Goal: Transaction & Acquisition: Purchase product/service

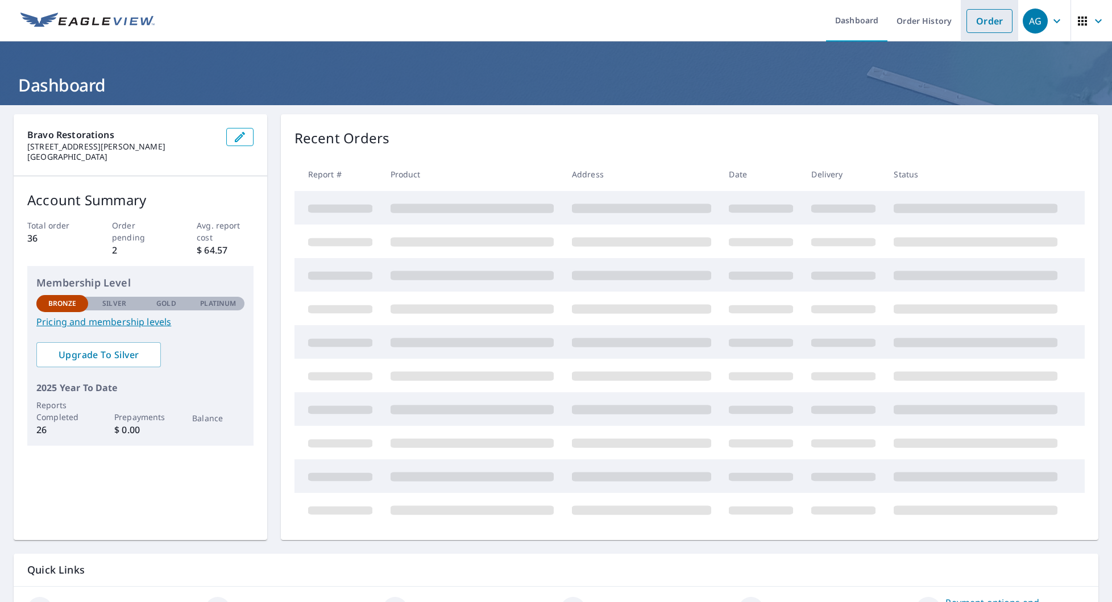
click at [992, 18] on link "Order" at bounding box center [989, 21] width 46 height 24
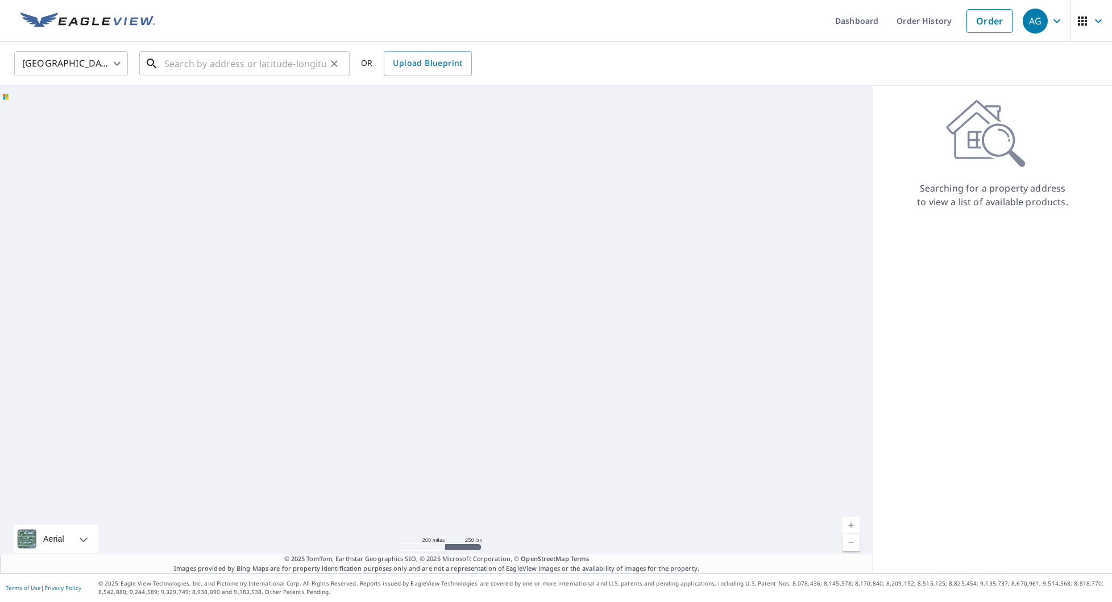
click at [261, 68] on input "text" at bounding box center [245, 64] width 162 height 32
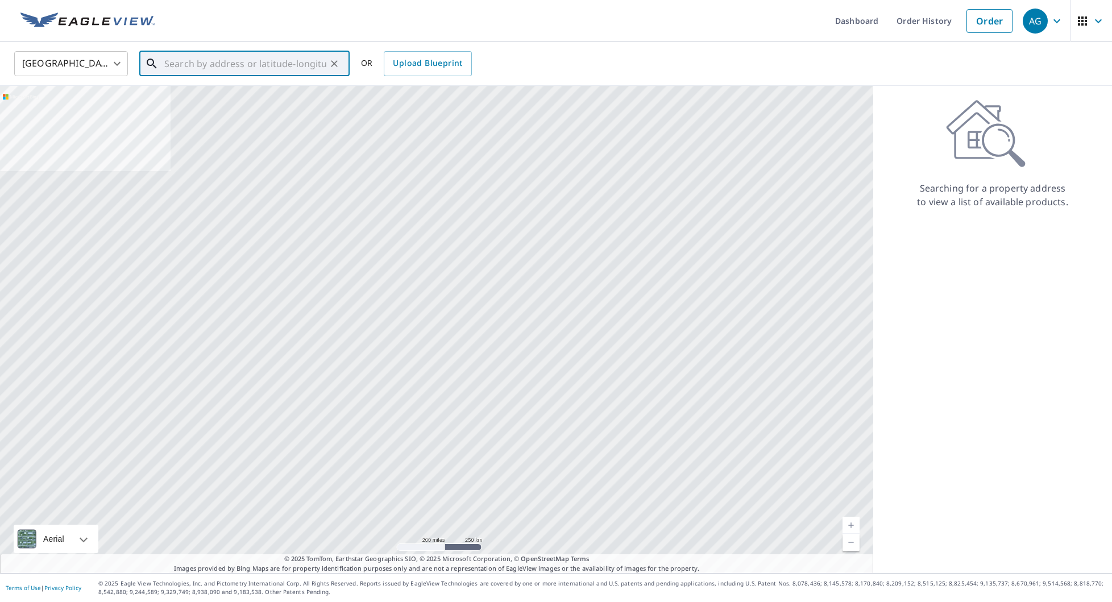
paste input "[STREET_ADDRESS]"
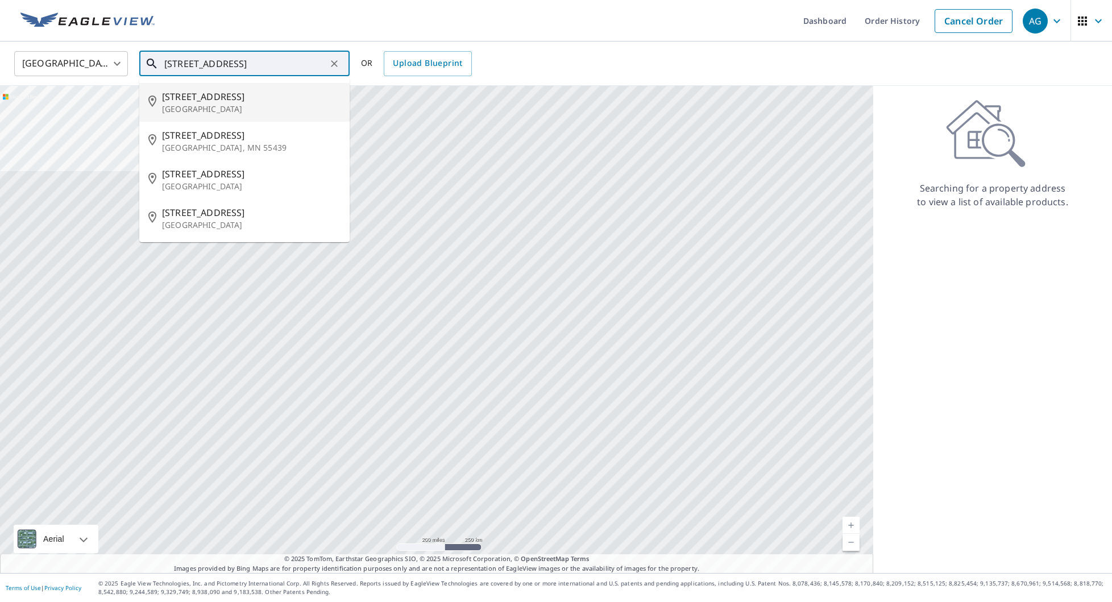
click at [258, 97] on span "[STREET_ADDRESS]" at bounding box center [251, 97] width 179 height 14
type input "[STREET_ADDRESS]"
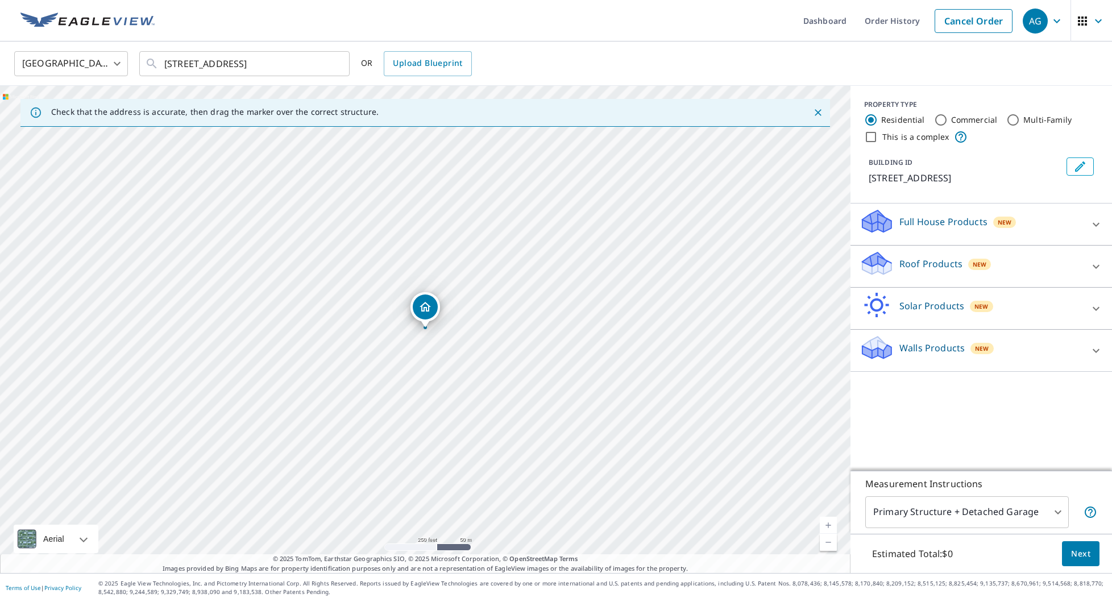
click at [912, 228] on p "Full House Products" at bounding box center [943, 222] width 88 height 14
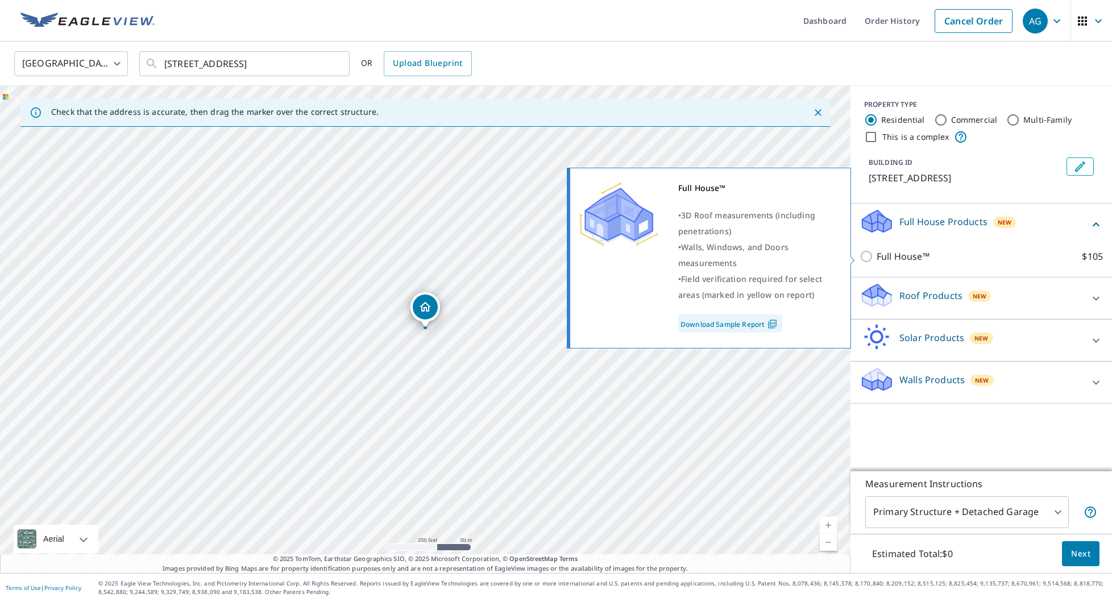
click at [868, 256] on input "Full House™ $105" at bounding box center [868, 257] width 17 height 14
checkbox input "true"
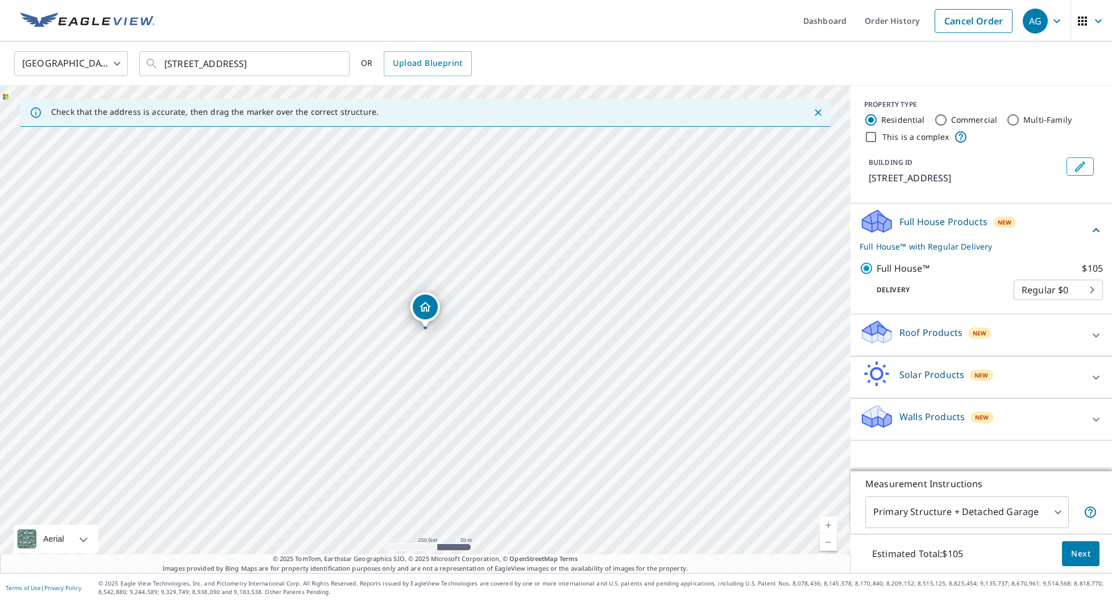
click at [1080, 555] on span "Next" at bounding box center [1080, 554] width 19 height 14
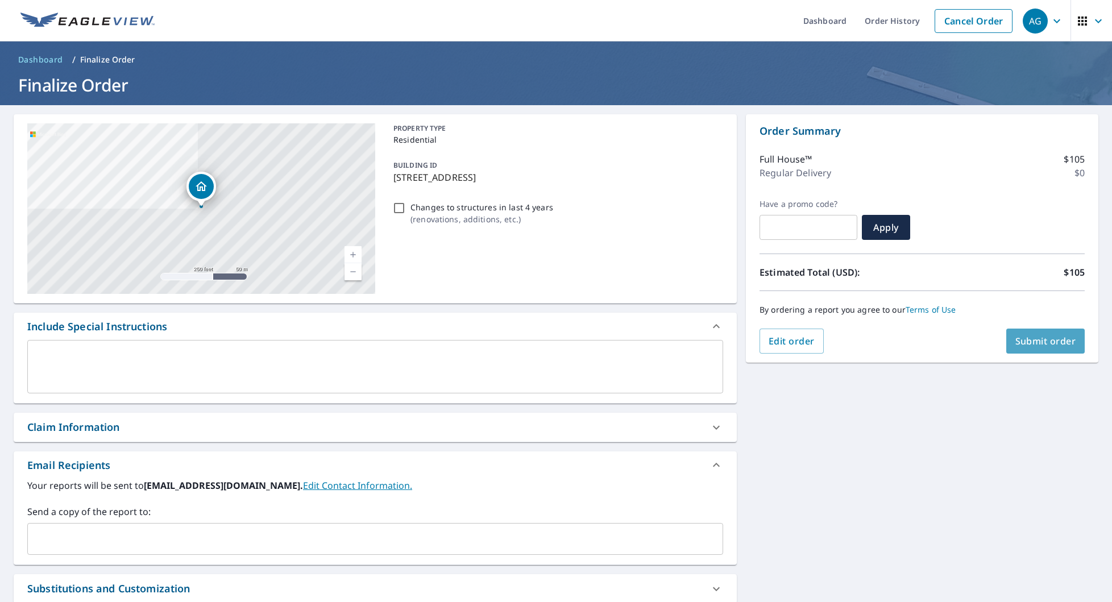
click at [1049, 346] on span "Submit order" at bounding box center [1045, 341] width 61 height 13
